Goal: Navigation & Orientation: Find specific page/section

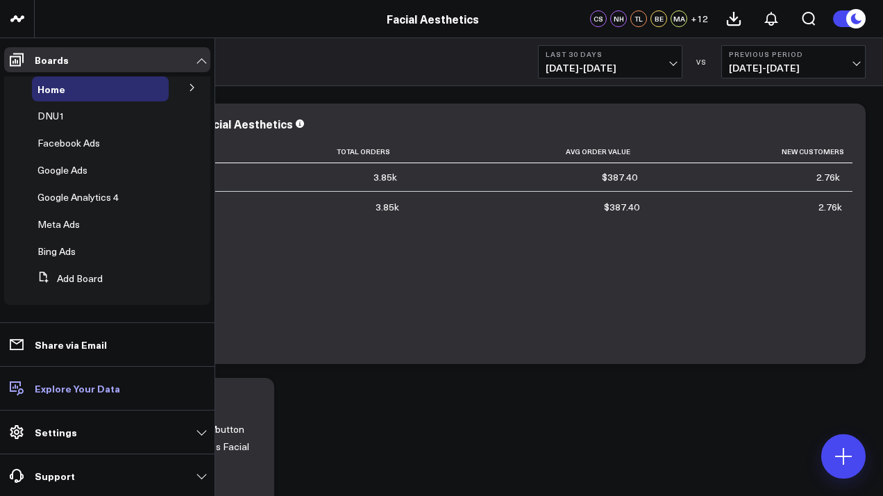
click at [79, 393] on p "Explore Your Data" at bounding box center [77, 388] width 85 height 11
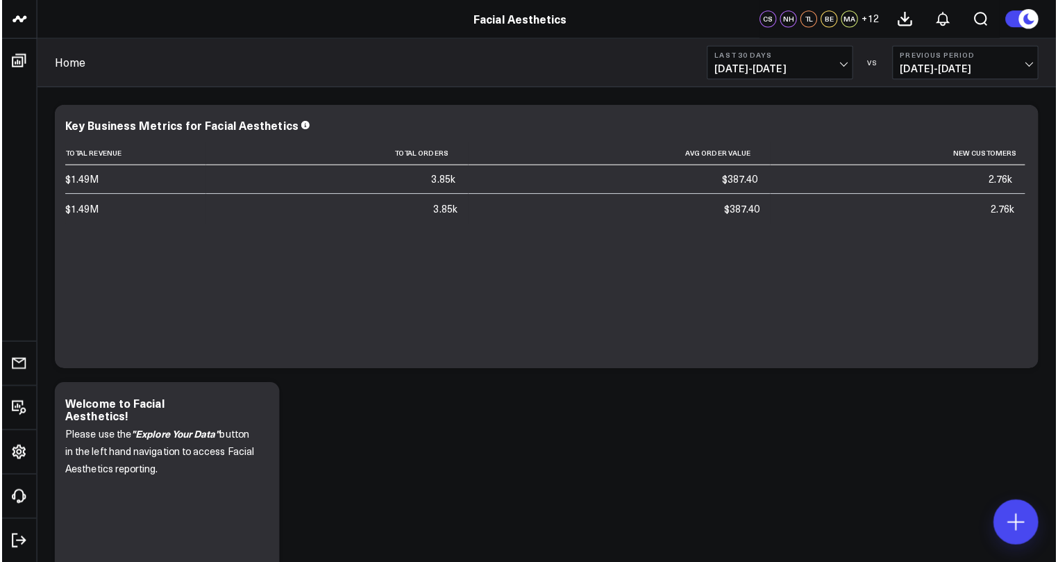
scroll to position [1, 0]
